Goal: Task Accomplishment & Management: Complete application form

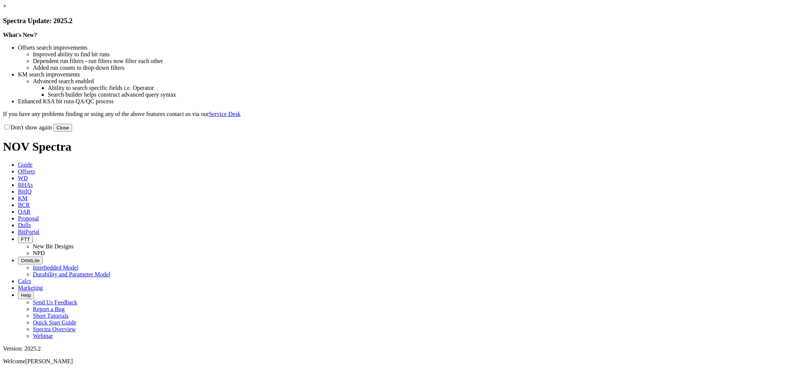
click at [6, 9] on link "×" at bounding box center [4, 6] width 3 height 6
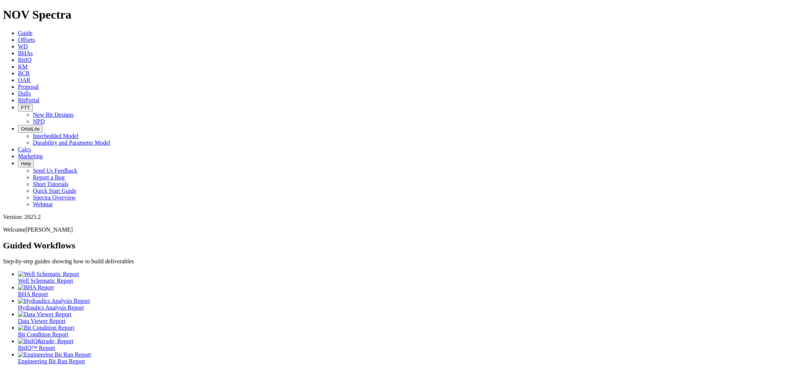
click at [31, 90] on span "Dulls" at bounding box center [24, 93] width 13 height 6
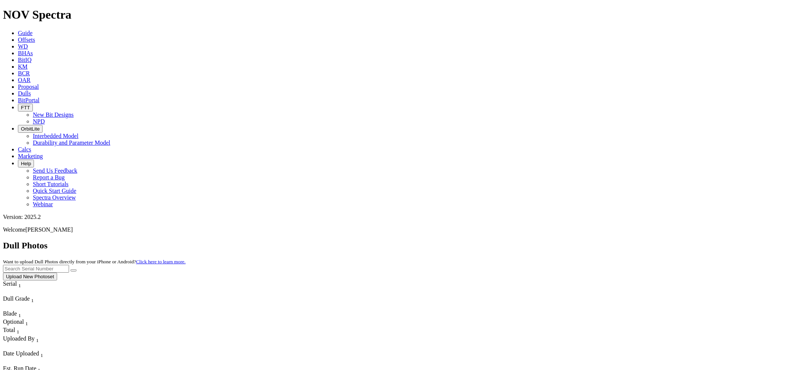
click at [69, 265] on input "text" at bounding box center [36, 269] width 66 height 8
paste input "S316135"
type input "S316135"
click at [71, 270] on button "submit" at bounding box center [74, 271] width 6 height 2
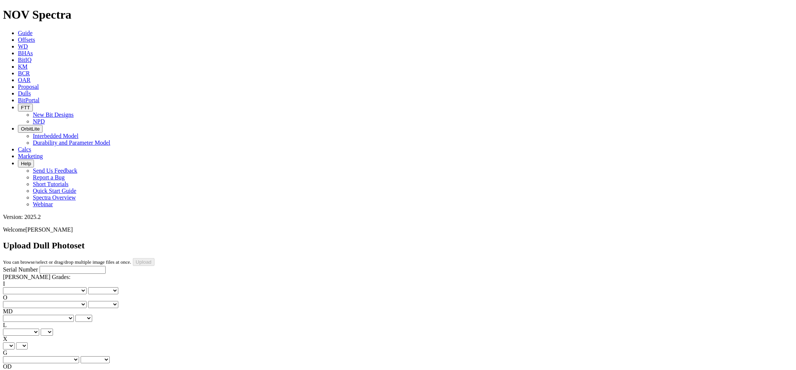
drag, startPoint x: 0, startPoint y: 0, endPoint x: 168, endPoint y: 241, distance: 293.7
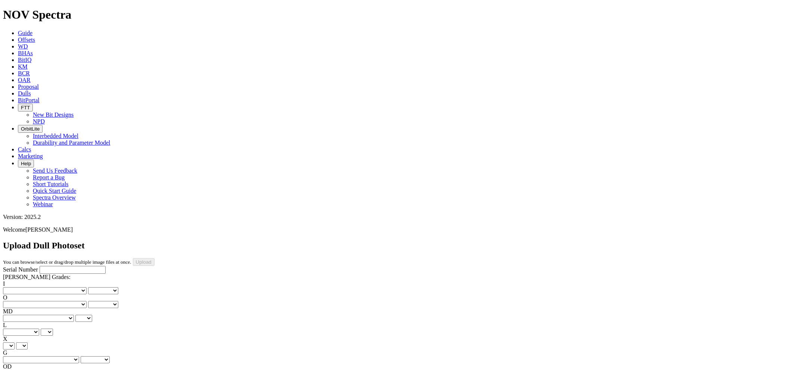
click at [43, 266] on input "Serial Number" at bounding box center [73, 270] width 66 height 8
drag, startPoint x: 43, startPoint y: 71, endPoint x: 50, endPoint y: 63, distance: 10.3
drag, startPoint x: 50, startPoint y: 63, endPoint x: 31, endPoint y: 69, distance: 20.0
paste input "S316135"
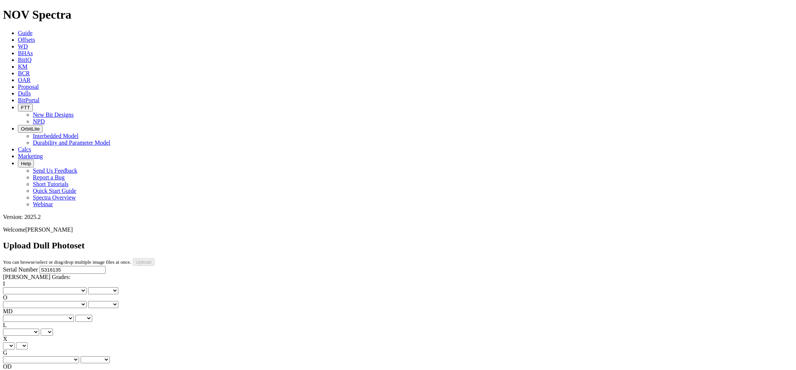
type input "S316135"
click at [43, 288] on select "No lost, worn or damaged cutters 0 1 2 3 4 5 6 7 8 No diamond table left on any…" at bounding box center [45, 291] width 84 height 7
select select "number:2"
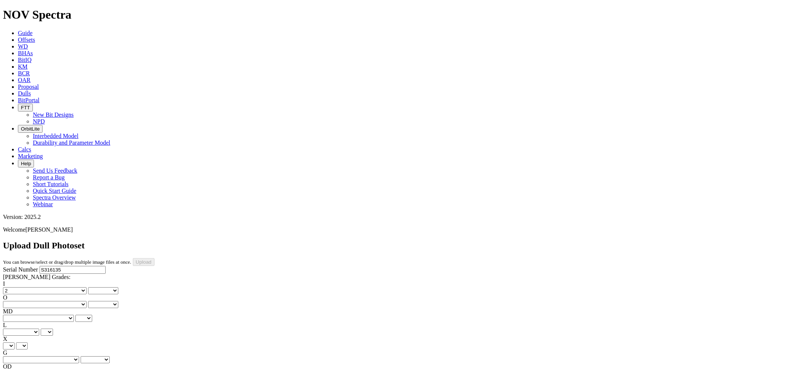
click at [15, 288] on select "No lost, worn or damaged cutters 0 1 2 3 4 5 6 7 8 No diamond table left on any…" at bounding box center [45, 291] width 84 height 7
select select "number:2"
click at [80, 301] on select "No lost, worn or damaged cutters 0 1 2 3 4 5 6 7 8 No diamond table left on any…" at bounding box center [45, 304] width 84 height 7
select select "number:4"
click at [53, 301] on select "No lost, worn or damaged cutters 0 1 2 3 4 5 6 7 8 No diamond table left on any…" at bounding box center [45, 304] width 84 height 7
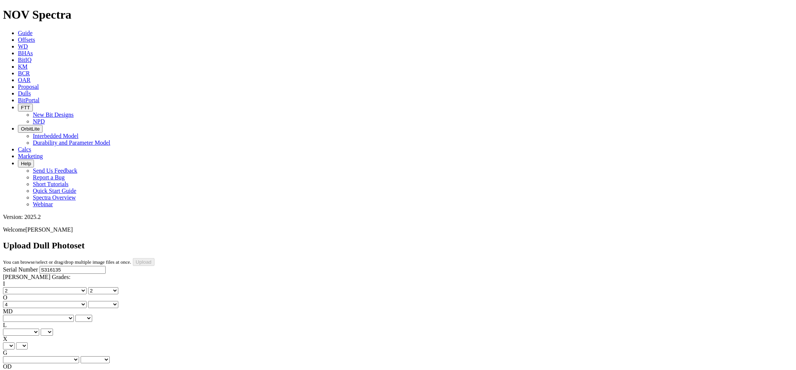
select select "number:4"
click at [39, 315] on select "BF - Bond Failure BT - Broken Teeth/Cutters BU - Balled Up Bit CR - Cored CT - …" at bounding box center [38, 318] width 71 height 7
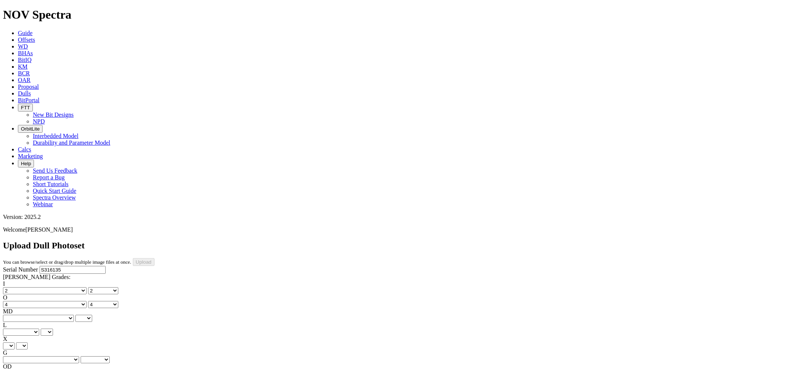
click at [39, 315] on select "BF - Bond Failure BT - Broken Teeth/Cutters BU - Balled Up Bit CR - Cored CT - …" at bounding box center [38, 318] width 71 height 7
select select "string:BT"
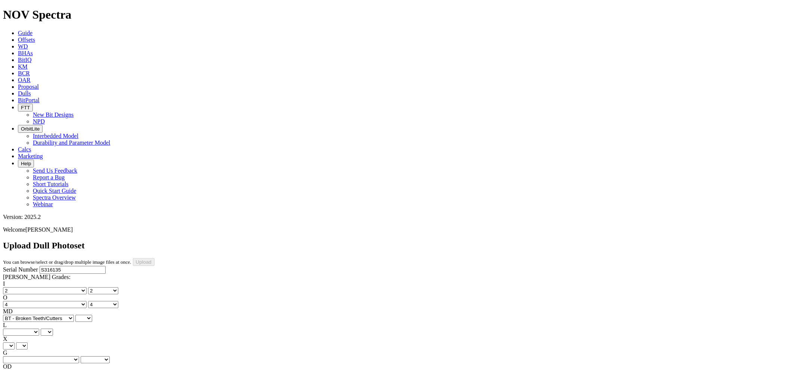
click at [15, 315] on select "BF - Bond Failure BT - Broken Teeth/Cutters BU - Balled Up Bit CR - Cored CT - …" at bounding box center [38, 318] width 71 height 7
select select "string:BT"
click at [39, 329] on select "A - All C - Cone G - Gauge N - Nose S - Shoulder T - Taper" at bounding box center [21, 332] width 36 height 7
select select "string:A"
click at [39, 329] on select "A - All C - Cone G - Gauge N - Nose S - Shoulder T - Taper" at bounding box center [21, 332] width 36 height 7
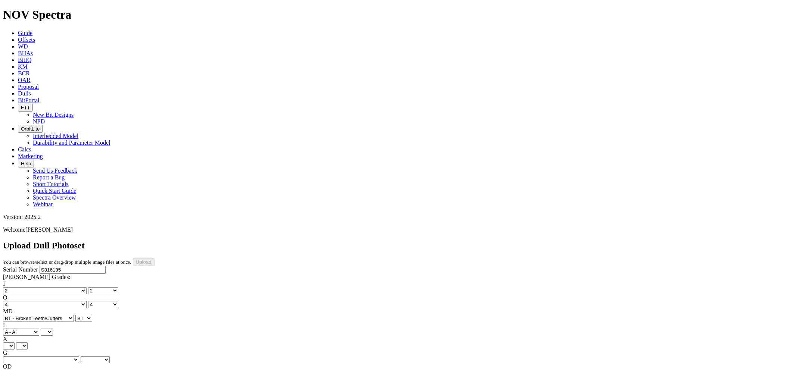
select select "string:A"
click at [15, 343] on select "X" at bounding box center [9, 346] width 12 height 7
click at [7, 336] on label "X" at bounding box center [5, 339] width 4 height 6
click at [28, 343] on select "X" at bounding box center [22, 346] width 12 height 7
click at [15, 343] on select "X" at bounding box center [9, 346] width 12 height 7
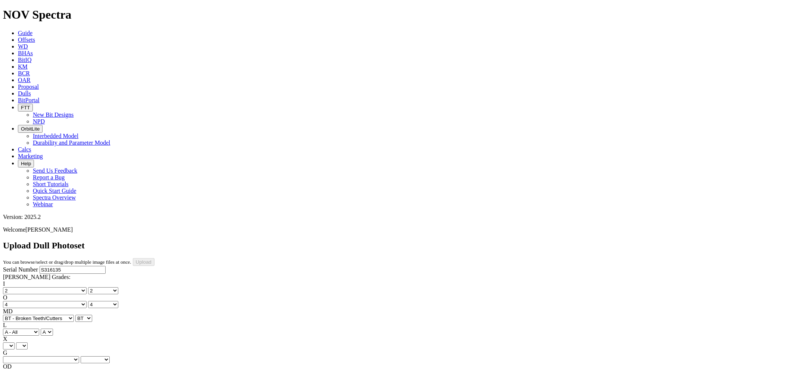
select select "string:X"
click at [15, 343] on select "X" at bounding box center [9, 346] width 12 height 7
select select "string:X"
click at [77, 357] on select "Unknown I - In Gauge 1 - 1/16 in Undergauge" 2 - 2/16 in Undergauge = ⅛ in" 8 -…" at bounding box center [41, 360] width 76 height 7
select select "string:I"
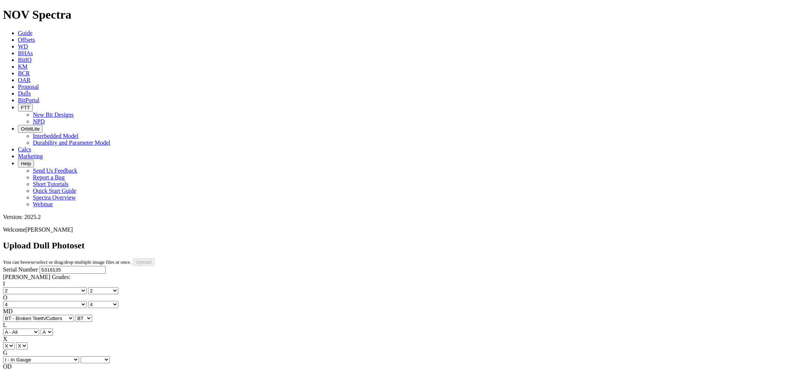
click at [53, 357] on select "Unknown I - In Gauge 1 - 1/16 in Undergauge" 2 - 2/16 in Undergauge = ⅛ in" 8 -…" at bounding box center [41, 360] width 76 height 7
select select "string:I"
click at [43, 370] on select "BF - Bond Failure BT - Broken Teeth/Cutters BU - Balled Up Bit CR - Cored CT - …" at bounding box center [38, 373] width 71 height 7
select select "string:WT"
click at [15, 370] on select "BF - Bond Failure BT - Broken Teeth/Cutters BU - Balled Up Bit CR - Cored CT - …" at bounding box center [38, 373] width 71 height 7
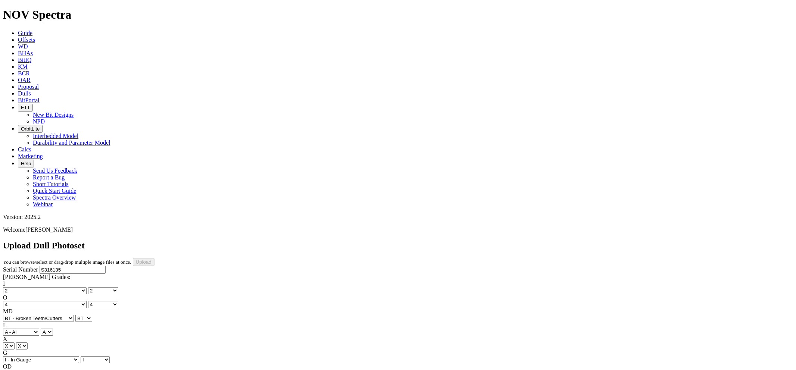
select select "string:WT"
select select "string:PR"
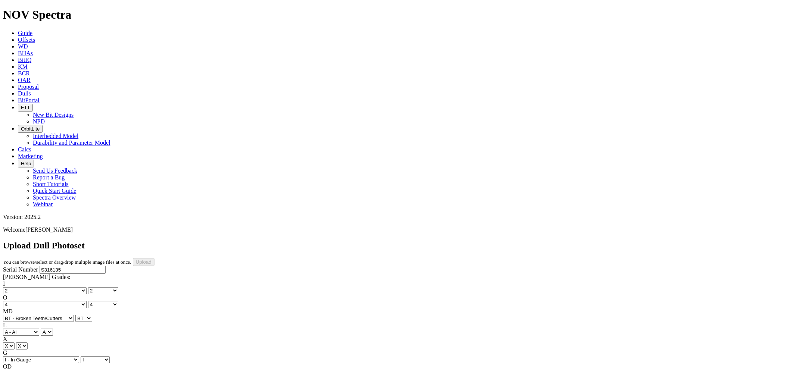
type input "8/1/25"
drag, startPoint x: 140, startPoint y: 112, endPoint x: 131, endPoint y: 121, distance: 12.9
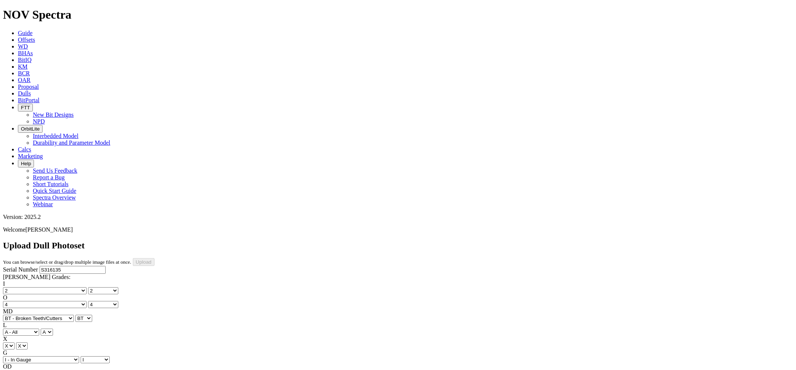
drag, startPoint x: 147, startPoint y: 211, endPoint x: 256, endPoint y: 238, distance: 111.9
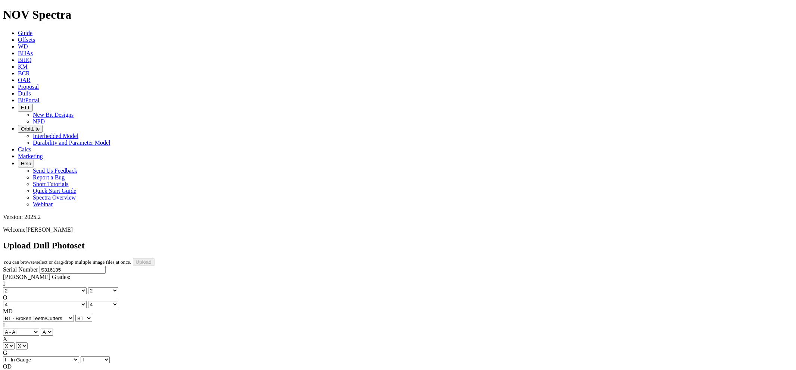
select select "string:IsoPhoto"
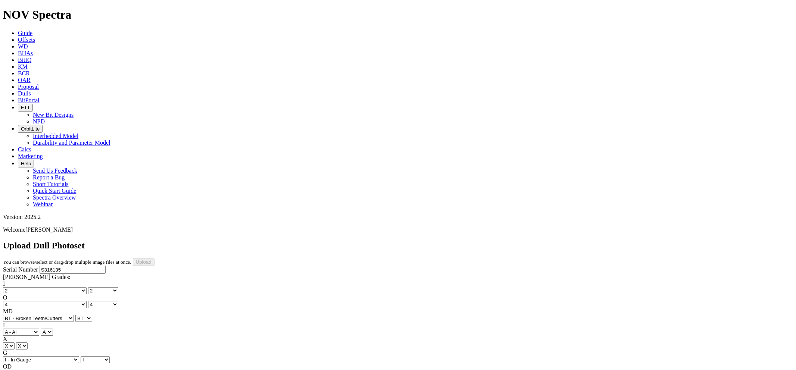
drag, startPoint x: 237, startPoint y: 230, endPoint x: 221, endPoint y: 220, distance: 18.8
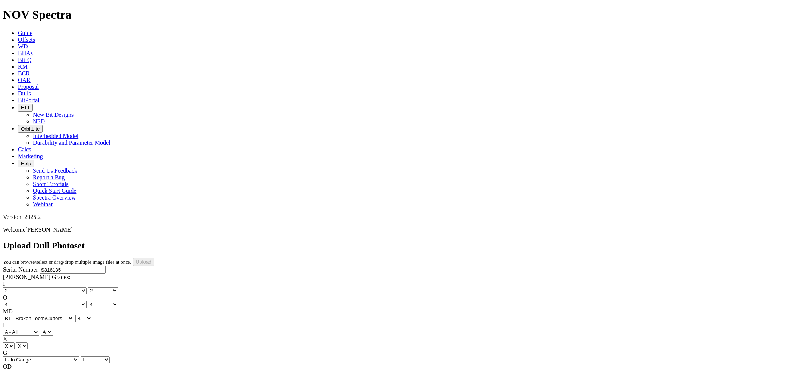
select select "number:2"
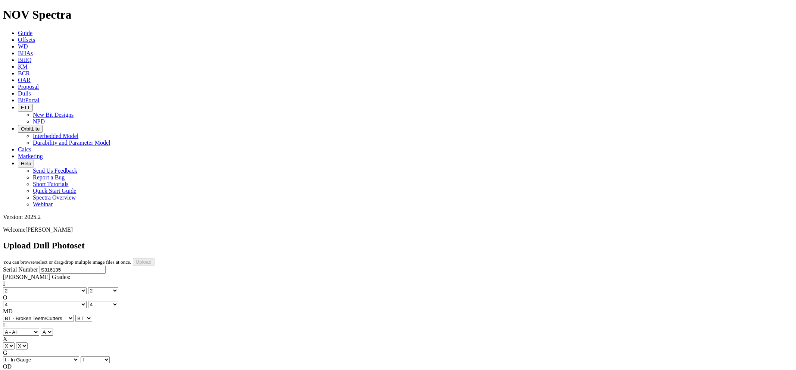
select select "number:4"
select select "string:BT"
select select "string:I"
select select "string:WT"
select select "string:PR"
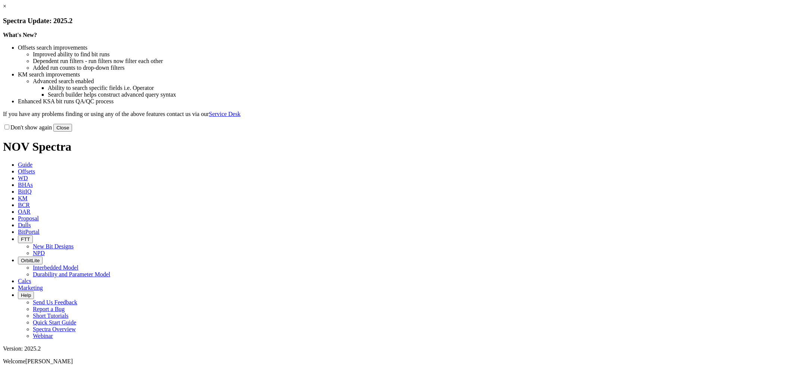
click at [6, 9] on link "×" at bounding box center [4, 6] width 3 height 6
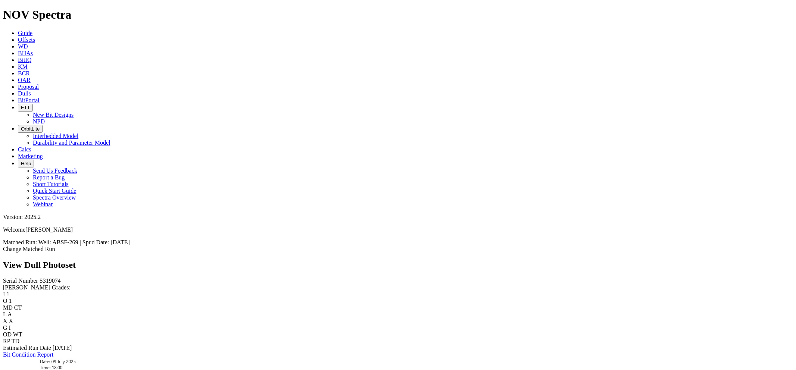
click at [53, 352] on link "Bit Condition Report" at bounding box center [28, 355] width 50 height 6
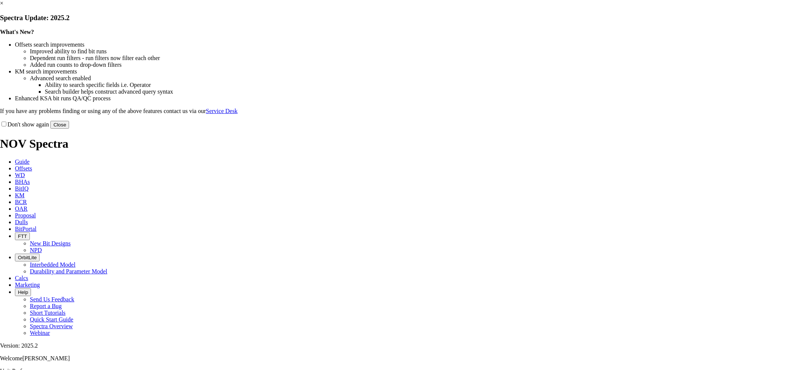
click at [3, 6] on link "×" at bounding box center [1, 3] width 3 height 6
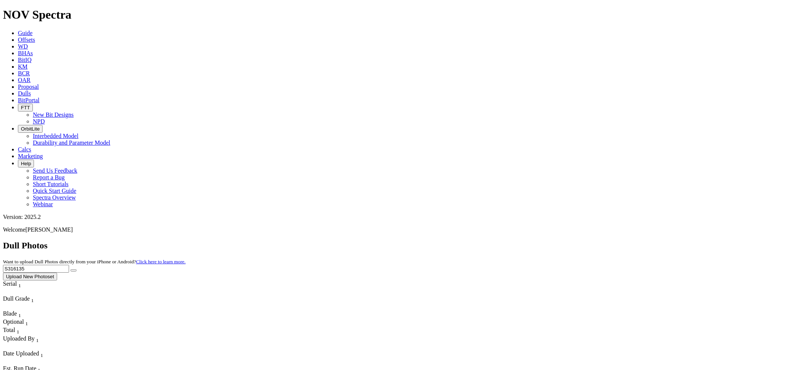
drag, startPoint x: 653, startPoint y: 34, endPoint x: 527, endPoint y: 38, distance: 126.7
click at [527, 241] on div "Dull Photos Want to upload Dull Photos directly from your iPhone or Android? Cl…" at bounding box center [398, 261] width 791 height 40
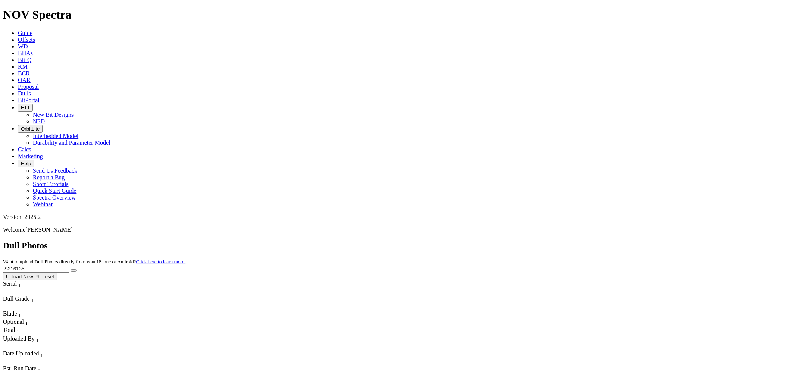
click at [71, 270] on button "submit" at bounding box center [74, 271] width 6 height 2
drag, startPoint x: 643, startPoint y: 30, endPoint x: 477, endPoint y: 31, distance: 166.2
click at [482, 241] on div "Dull Photos Want to upload Dull Photos directly from your iPhone or Android? Cl…" at bounding box center [398, 261] width 791 height 40
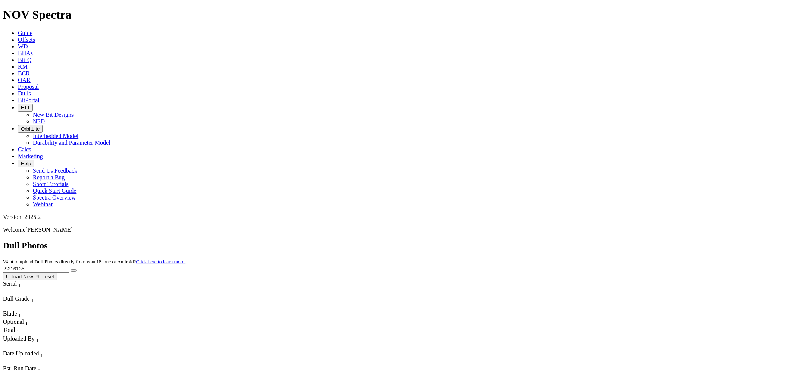
paste input "9074"
click at [71, 270] on button "submit" at bounding box center [74, 271] width 6 height 2
drag, startPoint x: 660, startPoint y: 31, endPoint x: 584, endPoint y: 29, distance: 76.6
click at [584, 241] on div "Dull Photos Want to upload Dull Photos directly from your iPhone or Android? Cl…" at bounding box center [398, 261] width 791 height 40
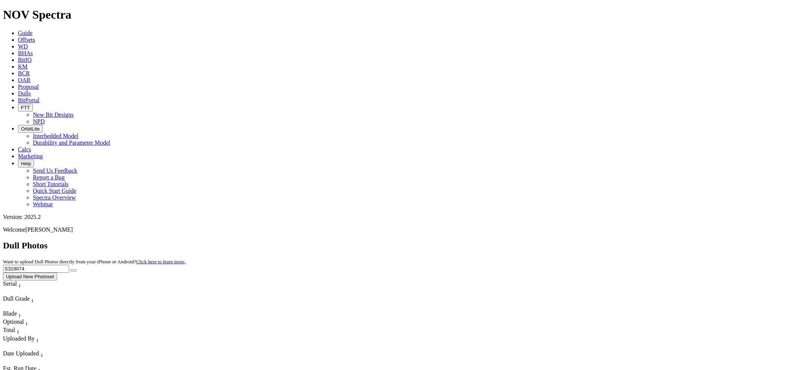
paste input "6135"
type input "S316135"
click at [71, 270] on button "submit" at bounding box center [74, 271] width 6 height 2
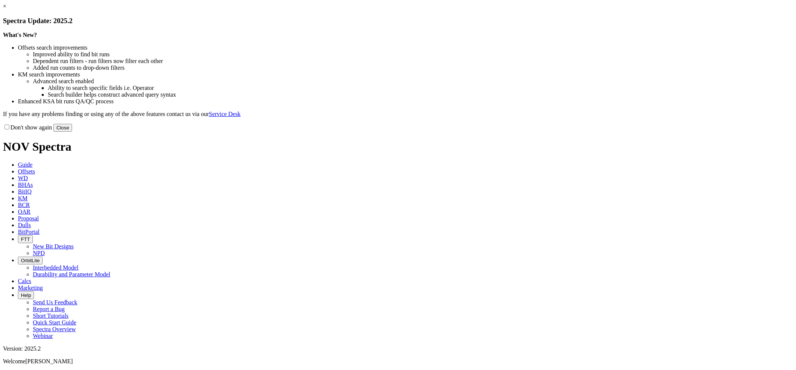
click at [6, 9] on link "×" at bounding box center [4, 6] width 3 height 6
